Goal: Navigation & Orientation: Find specific page/section

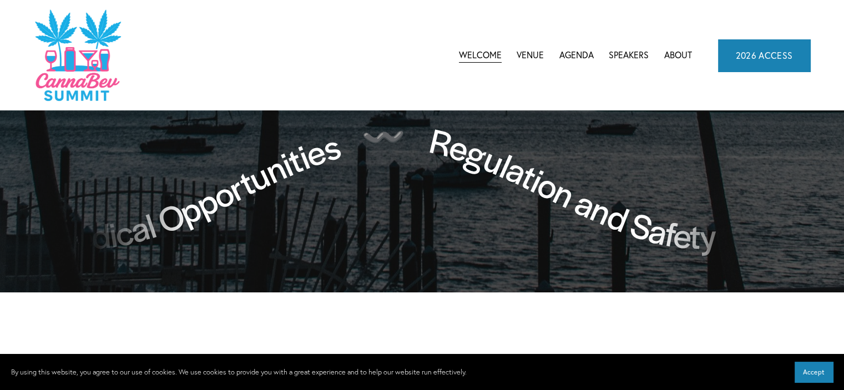
scroll to position [1054, 0]
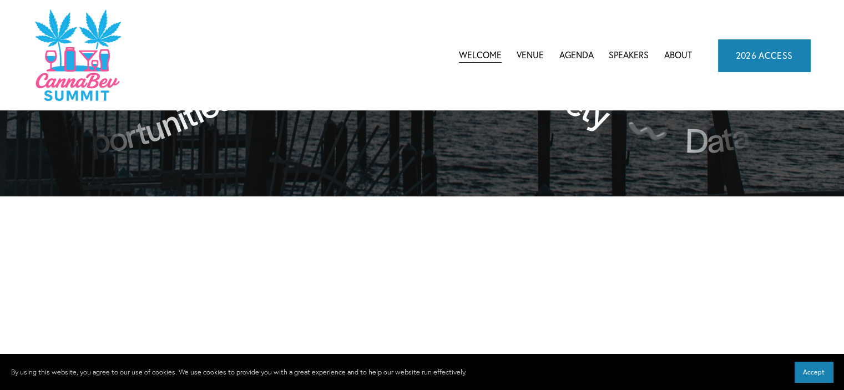
click at [533, 56] on link "Venue" at bounding box center [530, 55] width 27 height 17
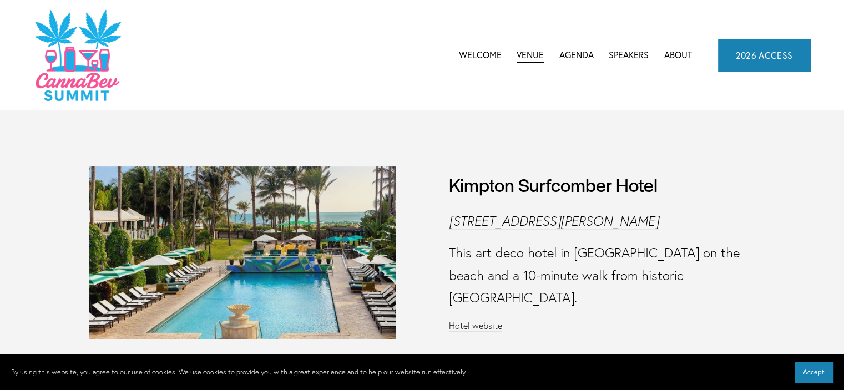
click at [575, 54] on span "Agenda" at bounding box center [576, 55] width 34 height 15
click at [577, 55] on span "Agenda" at bounding box center [576, 55] width 34 height 15
click at [586, 53] on span "Agenda" at bounding box center [576, 55] width 34 height 15
click at [0, 0] on span "CannaDataCon 2025" at bounding box center [0, 0] width 0 height 0
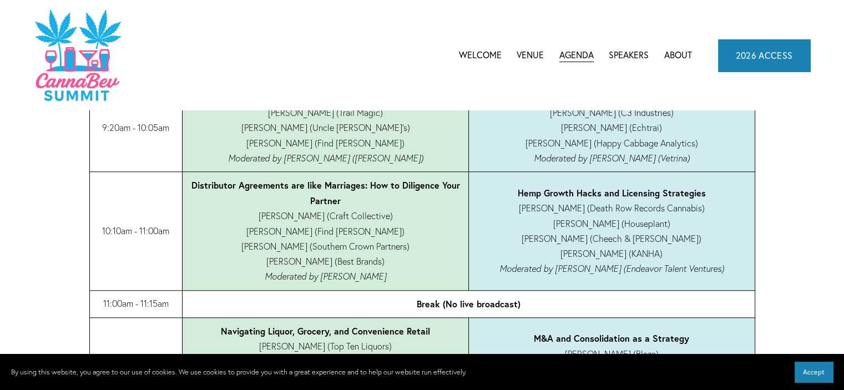
scroll to position [888, 0]
click at [665, 53] on link "About" at bounding box center [678, 55] width 28 height 17
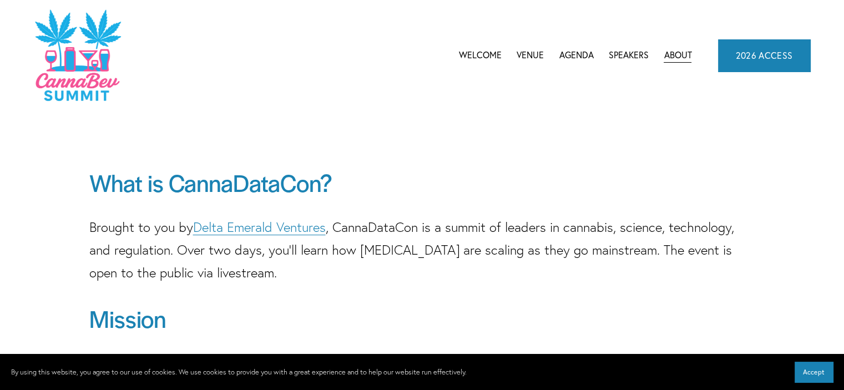
click at [480, 55] on link "Welcome" at bounding box center [480, 55] width 43 height 17
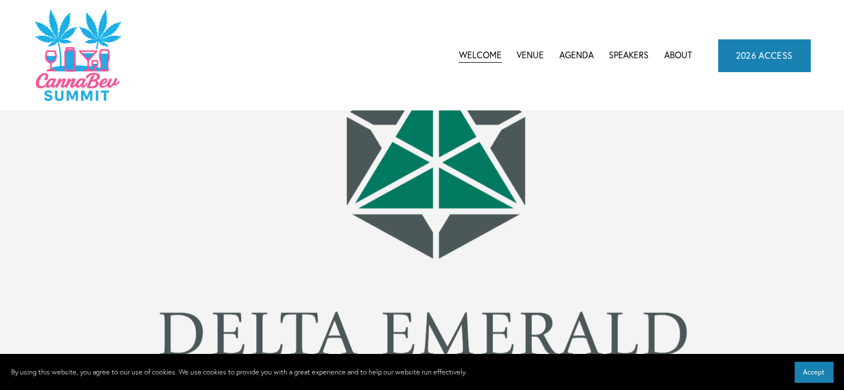
scroll to position [2192, 0]
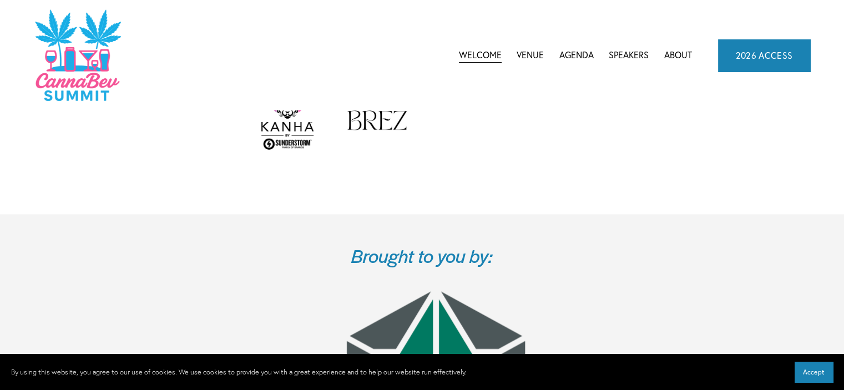
click at [788, 46] on link "2026 ACCESS" at bounding box center [764, 55] width 93 height 32
